Goal: Task Accomplishment & Management: Complete application form

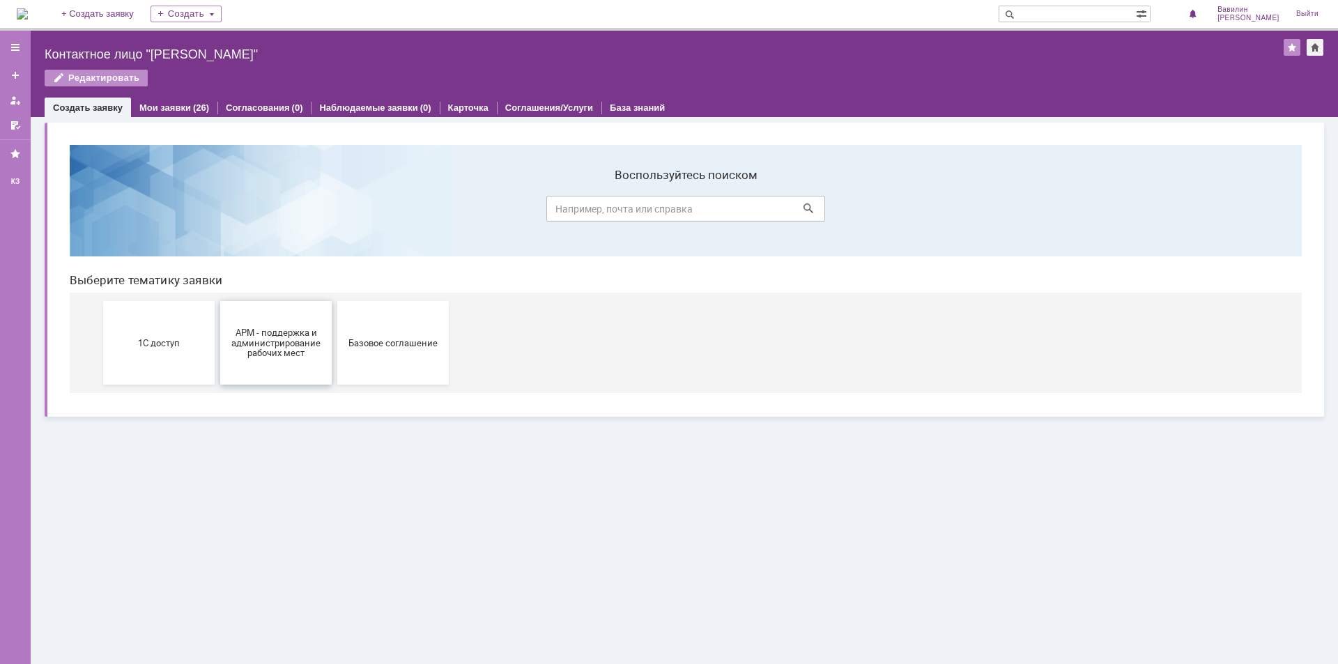
click at [307, 344] on span "АРМ - поддержка и администрирование рабочих мест" at bounding box center [275, 342] width 103 height 31
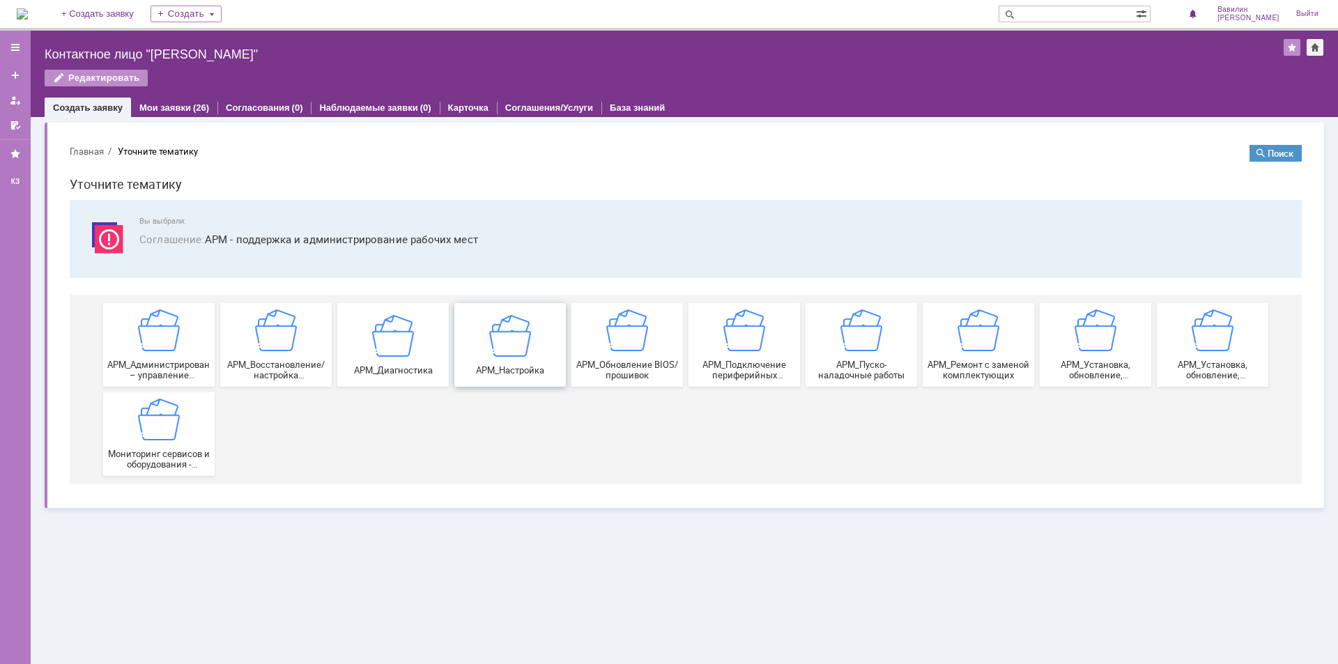
click at [508, 347] on img at bounding box center [510, 335] width 42 height 42
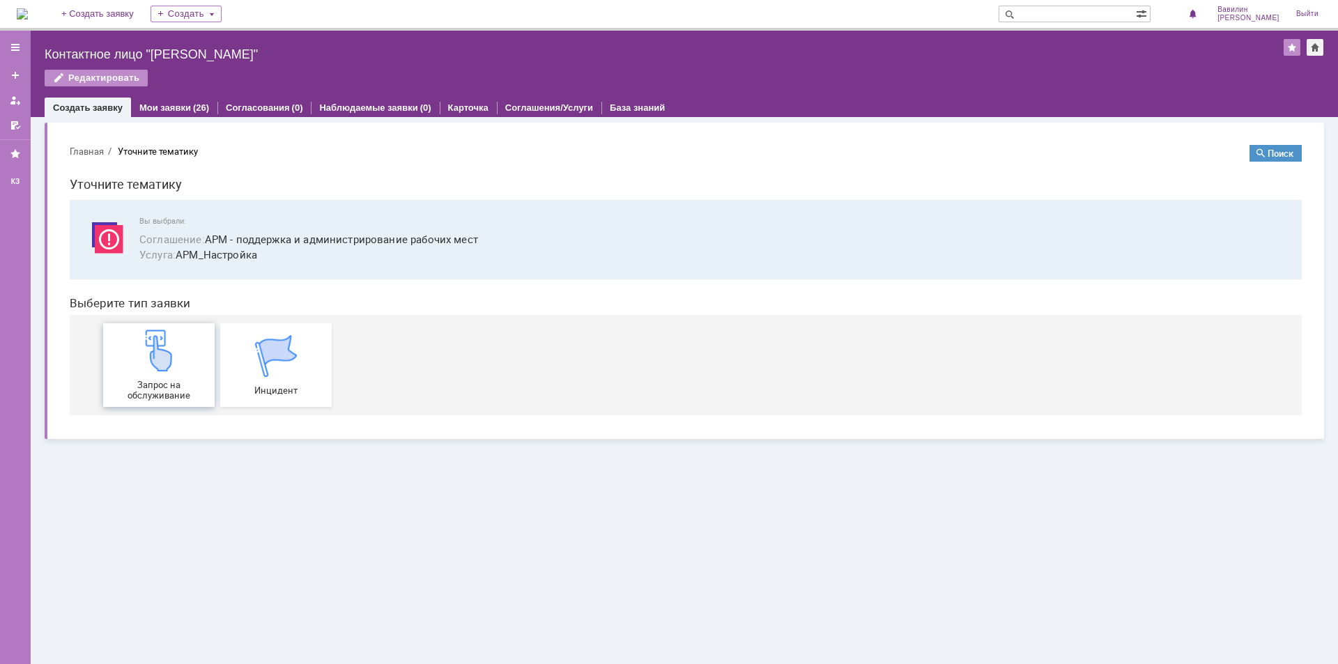
click at [139, 358] on img at bounding box center [159, 351] width 42 height 42
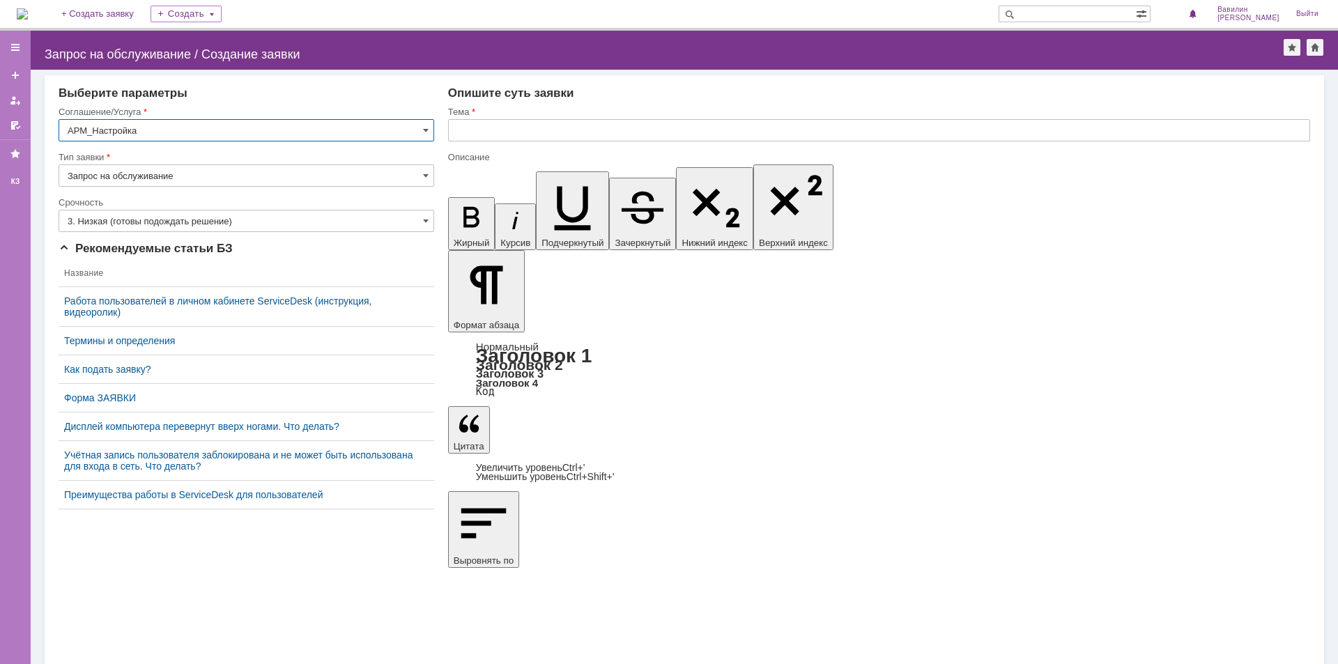
click at [159, 226] on input "3. Низкая (готовы подождать решение)" at bounding box center [247, 221] width 376 height 22
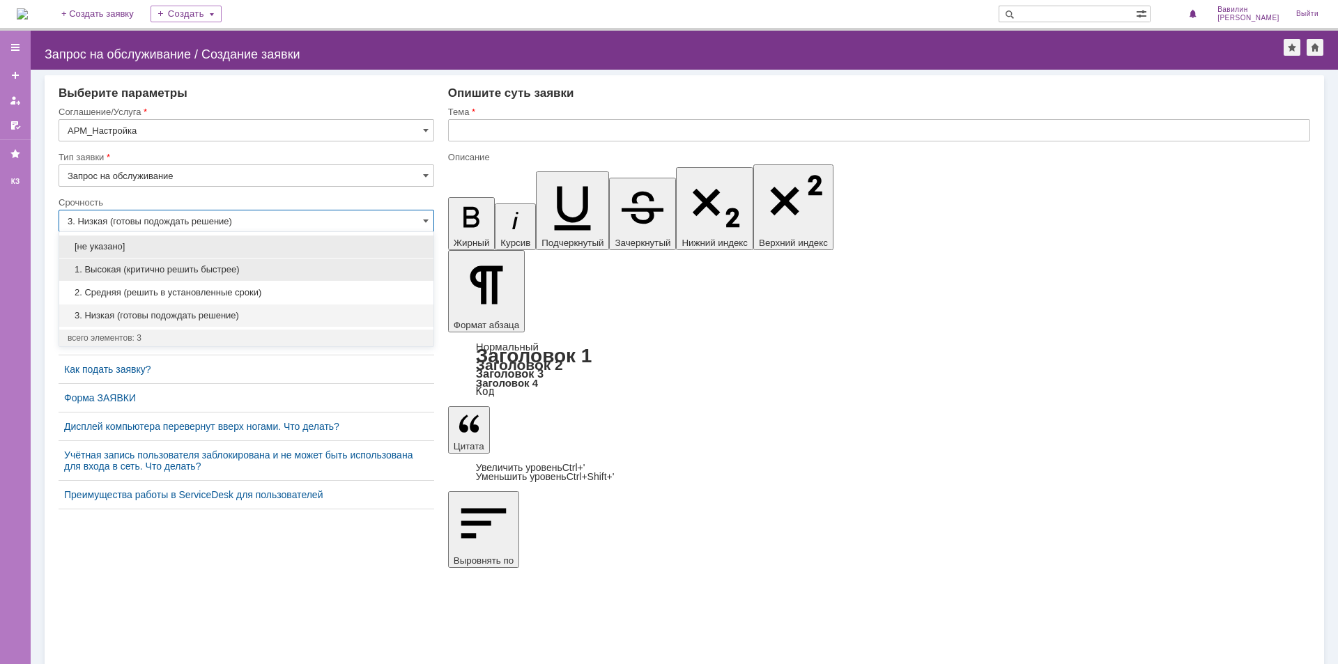
click at [162, 274] on span "1. Высокая (критично решить быстрее)" at bounding box center [246, 269] width 357 height 11
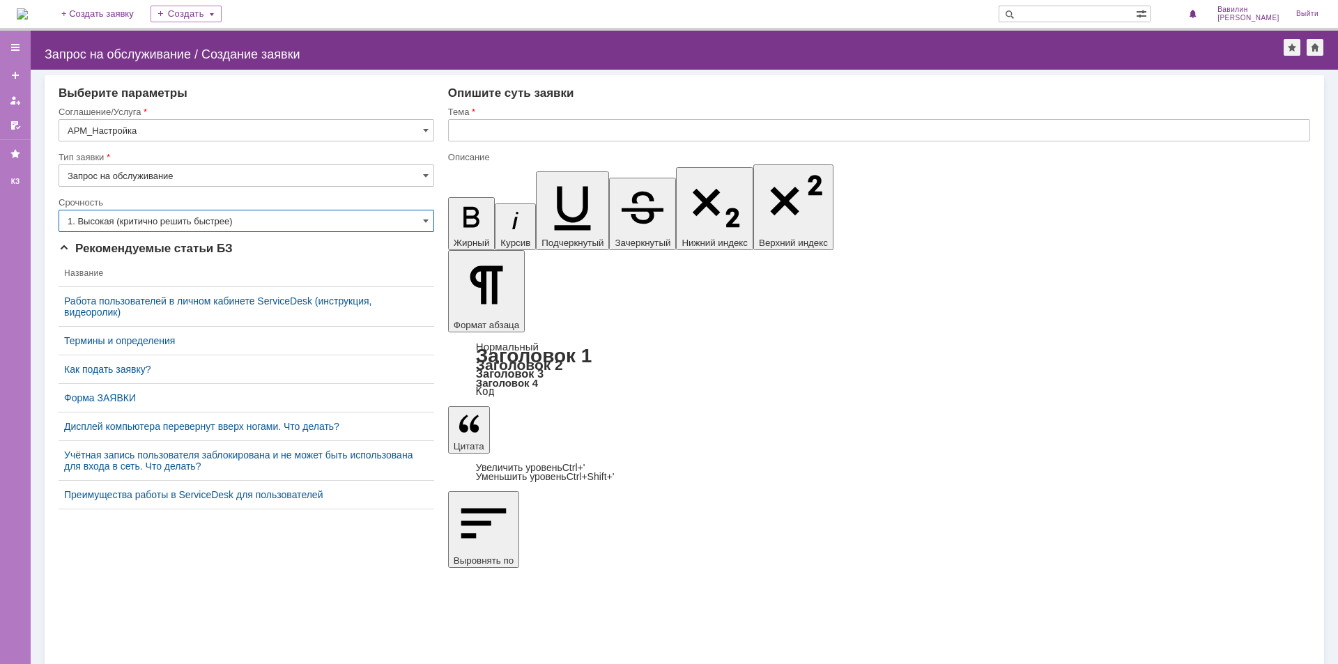
type input "1. Высокая (критично решить быстрее)"
click at [465, 131] on input "text" at bounding box center [879, 130] width 862 height 22
type input "Настроить работу термопринтера"
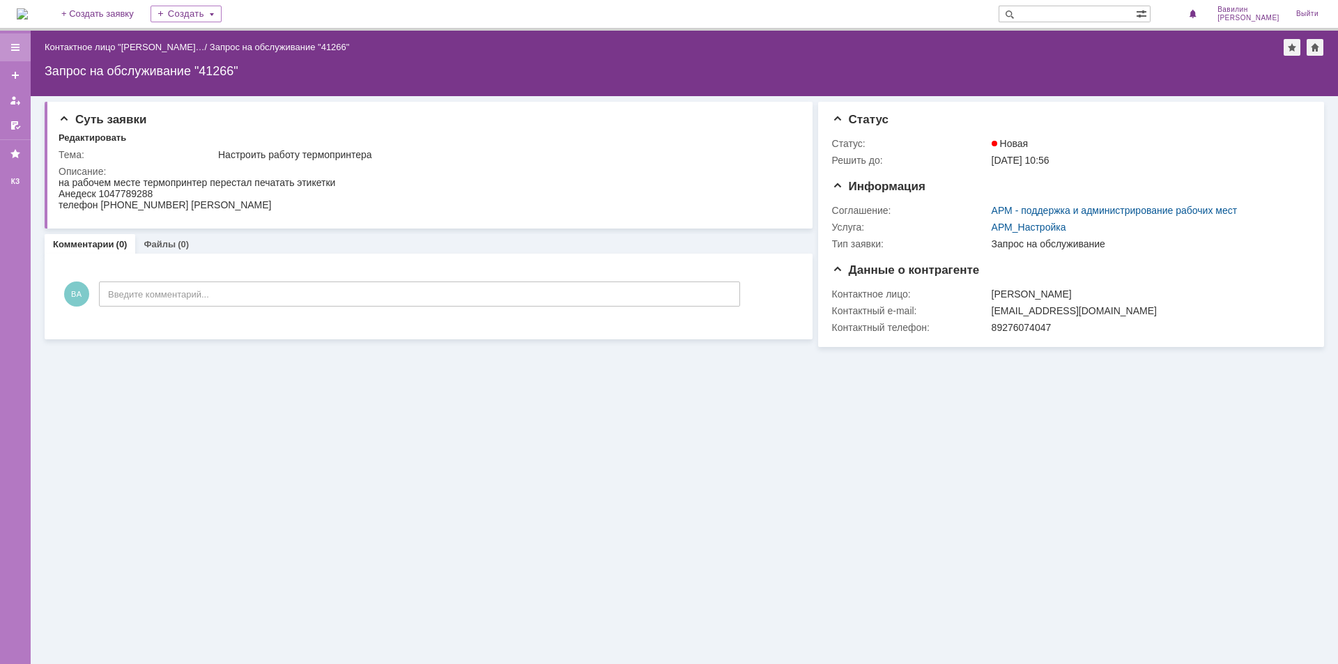
click at [11, 50] on div at bounding box center [15, 47] width 11 height 11
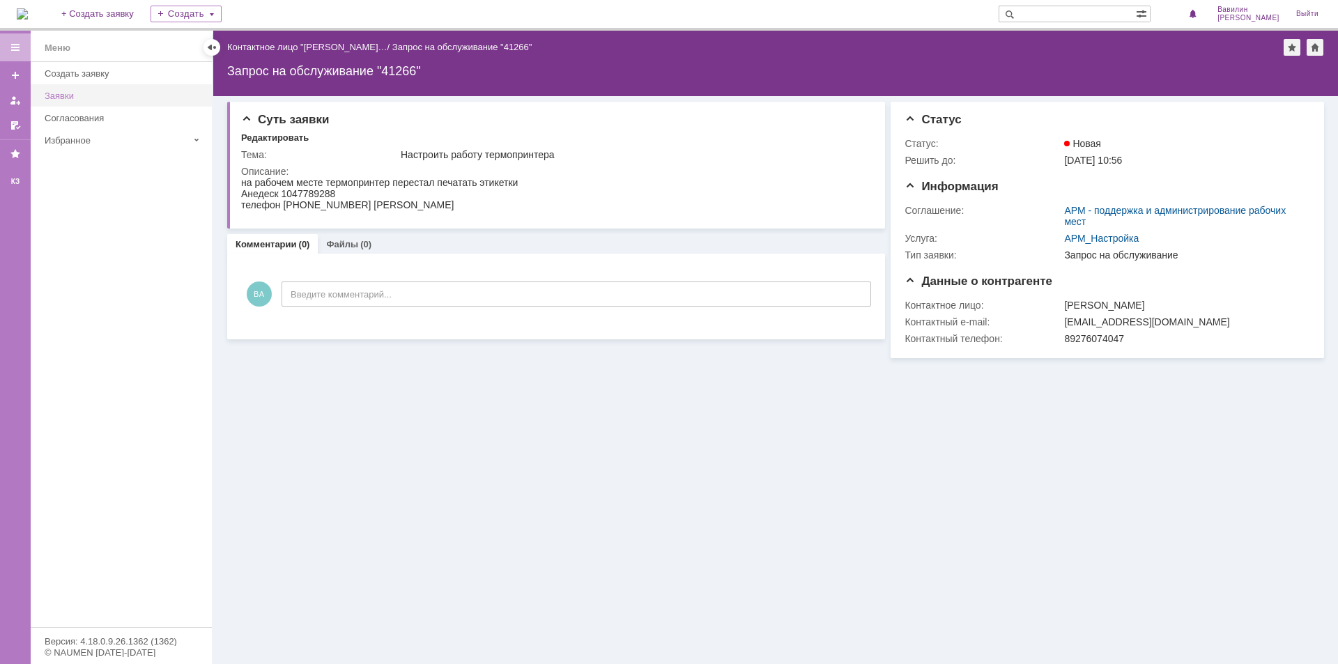
click at [65, 91] on div "Заявки" at bounding box center [124, 96] width 159 height 10
